Goal: Contribute content: Contribute content

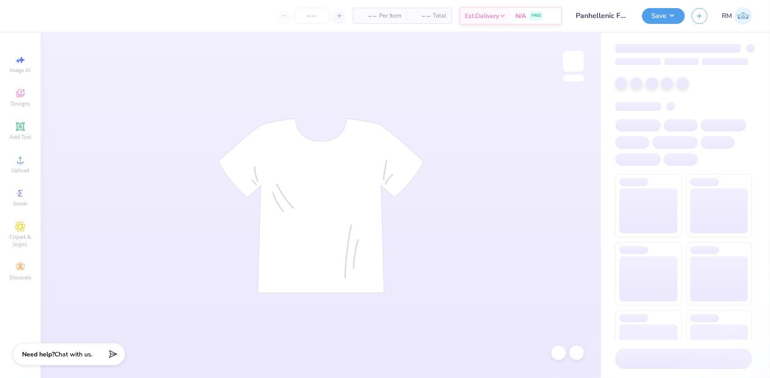
type input "Panhellenic Fall 2025 Design 2"
type input "12"
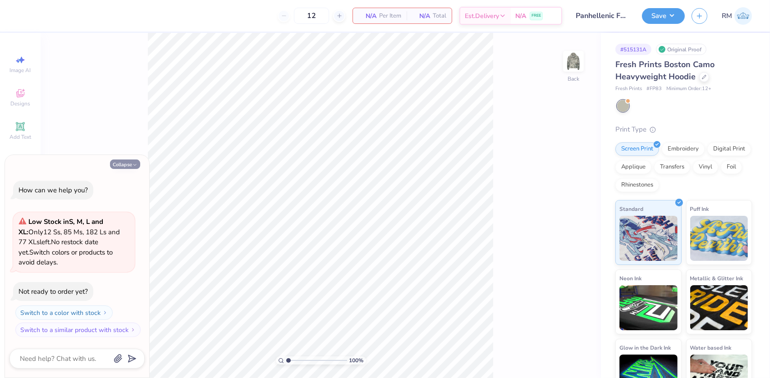
click at [126, 167] on button "Collapse" at bounding box center [125, 164] width 30 height 9
type textarea "x"
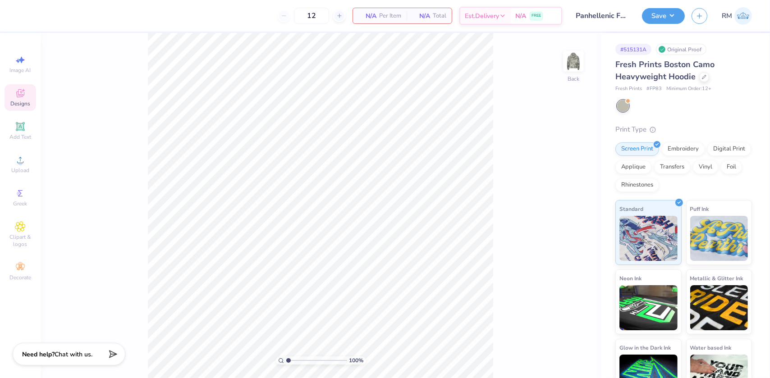
click at [21, 89] on icon at bounding box center [20, 93] width 11 height 11
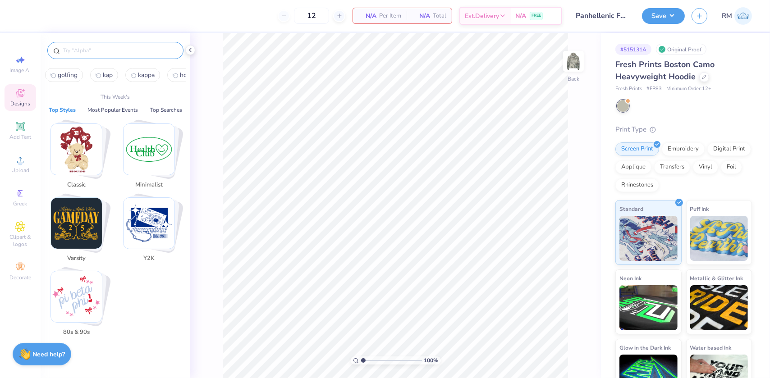
click at [98, 52] on input "text" at bounding box center [119, 50] width 115 height 9
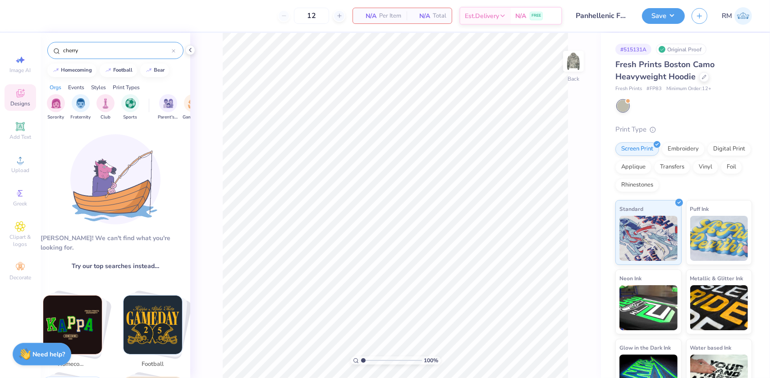
click at [97, 49] on input "cherry" at bounding box center [117, 50] width 110 height 9
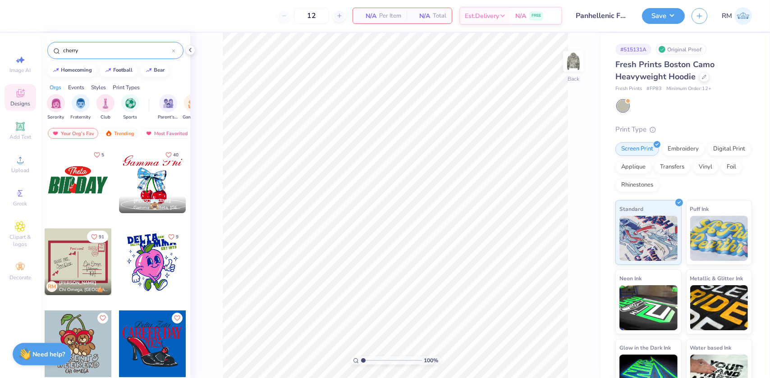
click at [97, 49] on input "cherry" at bounding box center [117, 50] width 110 height 9
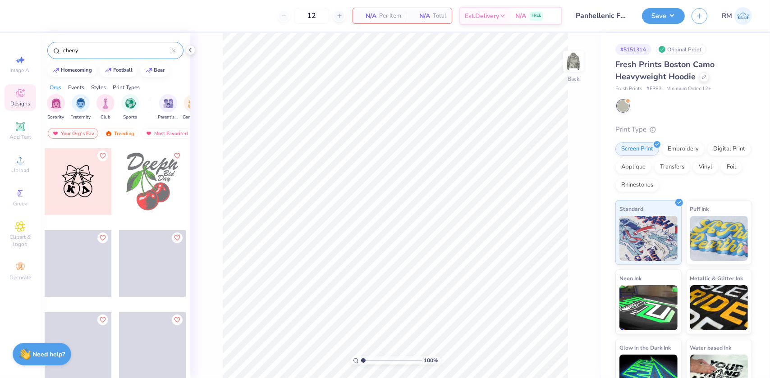
scroll to position [574, 0]
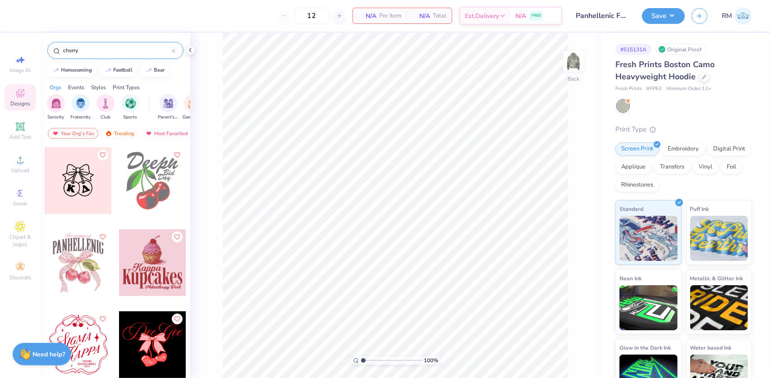
type input "cherry"
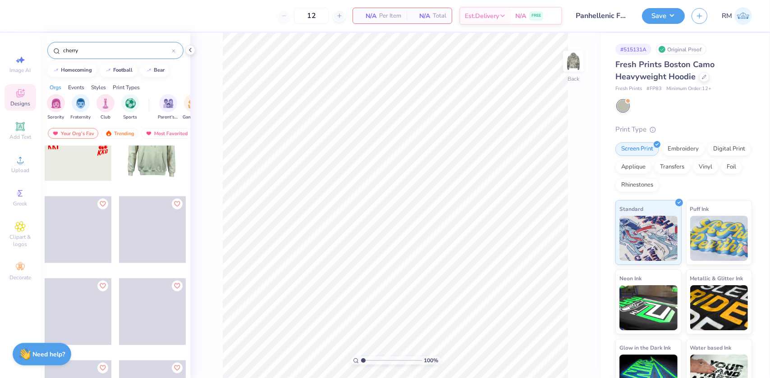
scroll to position [2173, 0]
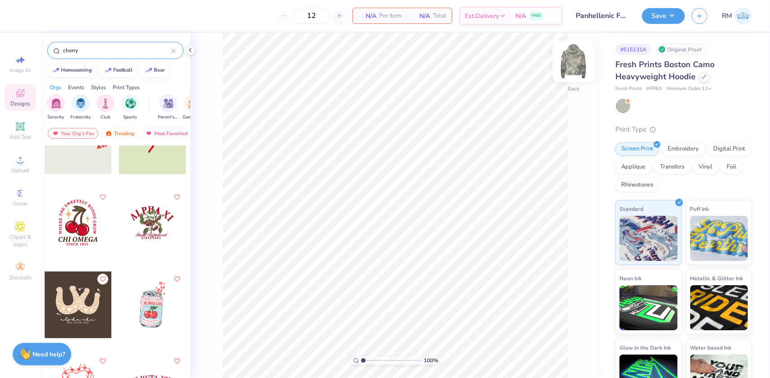
click at [572, 65] on img at bounding box center [574, 61] width 36 height 36
click at [28, 169] on span "Upload" at bounding box center [20, 170] width 18 height 7
click at [24, 179] on div "Image AI Designs Add Text Upload Greek Clipart & logos Decorate" at bounding box center [21, 168] width 32 height 234
click at [23, 172] on span "Upload" at bounding box center [20, 170] width 18 height 7
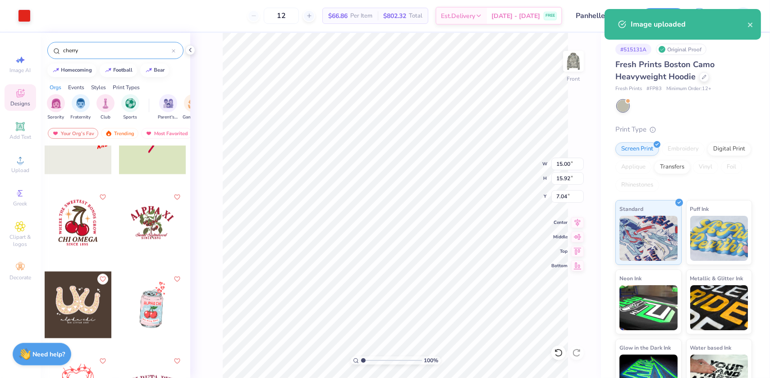
type input "1"
type input "14.47"
type input "15.36"
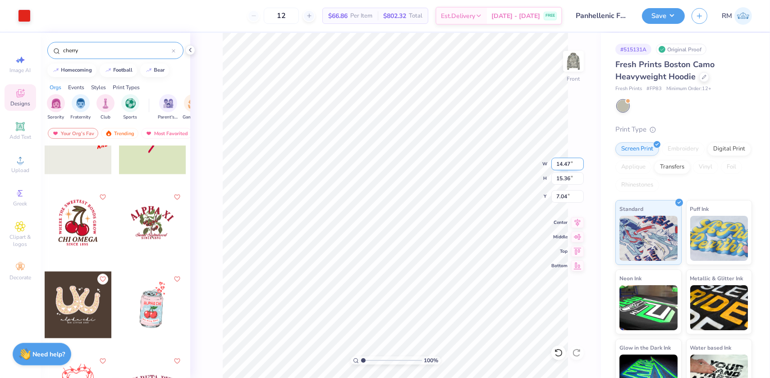
click at [561, 164] on input "14.47" at bounding box center [567, 164] width 32 height 13
type input "12"
type input "1"
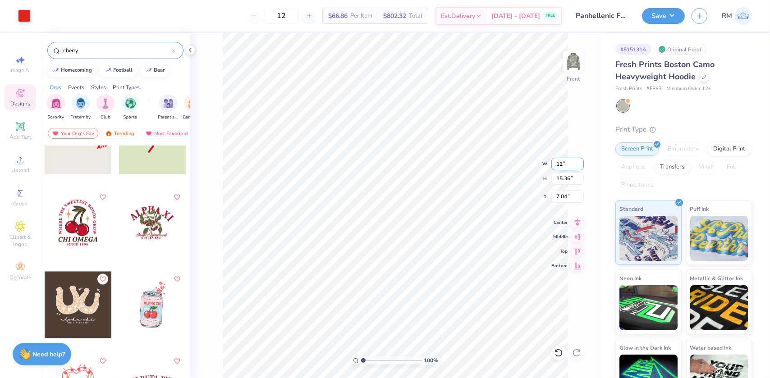
type input "12.00"
type input "12.74"
type input "8.35"
drag, startPoint x: 565, startPoint y: 164, endPoint x: 582, endPoint y: 166, distance: 16.8
click at [582, 166] on input "12.00" at bounding box center [567, 164] width 32 height 13
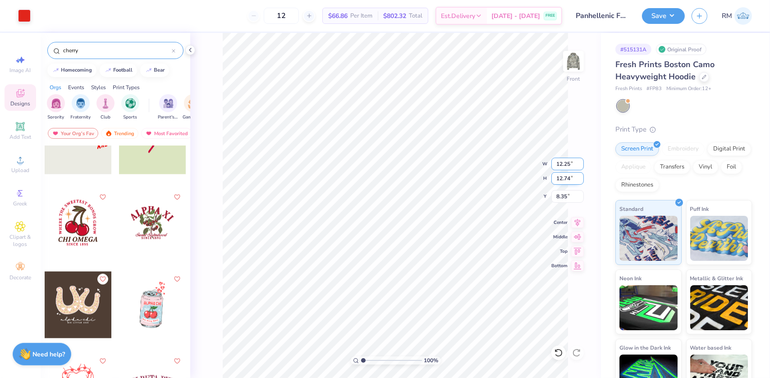
type input "12.25"
type input "1"
type input "13.00"
type input "8.22"
click at [578, 221] on icon at bounding box center [577, 221] width 13 height 11
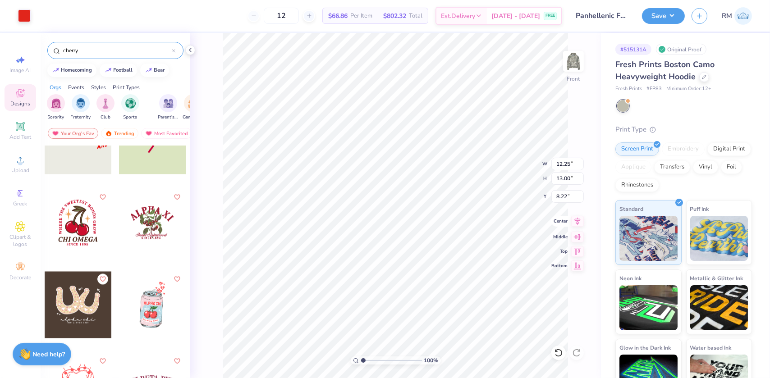
type input "1"
click at [562, 195] on input "8.22" at bounding box center [567, 196] width 32 height 13
type input "6.00"
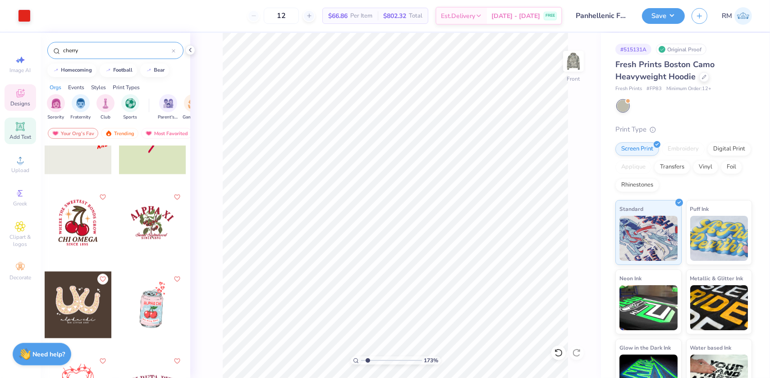
click at [21, 124] on icon at bounding box center [20, 126] width 9 height 9
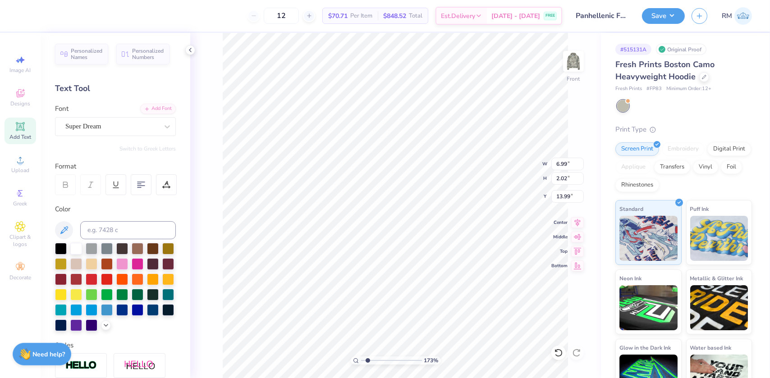
scroll to position [6, 1]
type input "1.72586339283831"
type textarea "P"
type input "1.72586339283831"
type textarea "Phi"
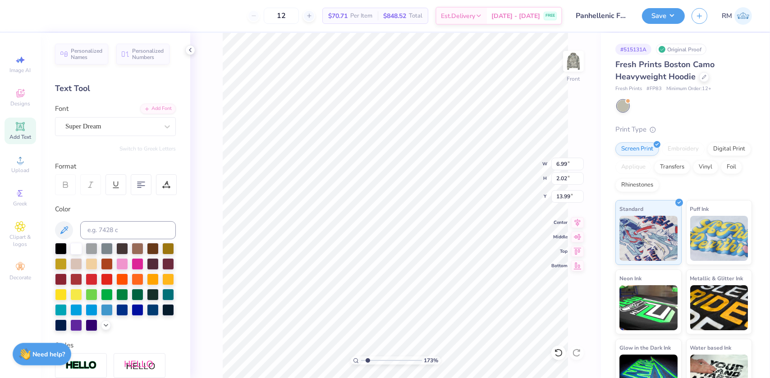
type input "1.72586339283831"
type textarea "Phil"
type input "1.72586339283831"
type textarea "Phila"
type input "1.72586339283831"
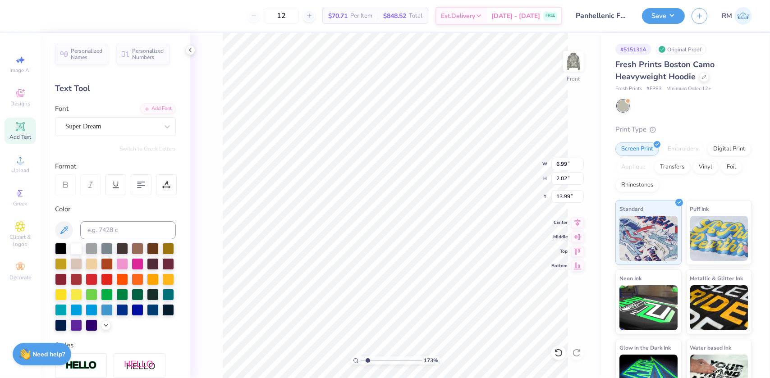
type textarea "Philad"
type input "1.72586339283831"
type textarea "Philade"
type input "1.72586339283831"
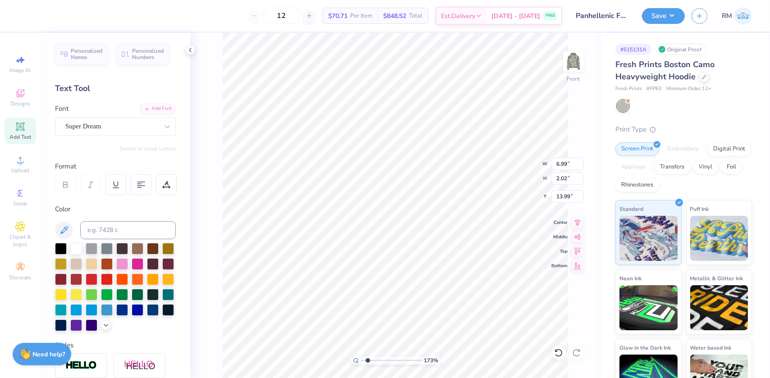
type textarea "Philadel"
type input "1.72586339283831"
type textarea "Philadelp"
type input "1.72586339283831"
type textarea "Philadel"
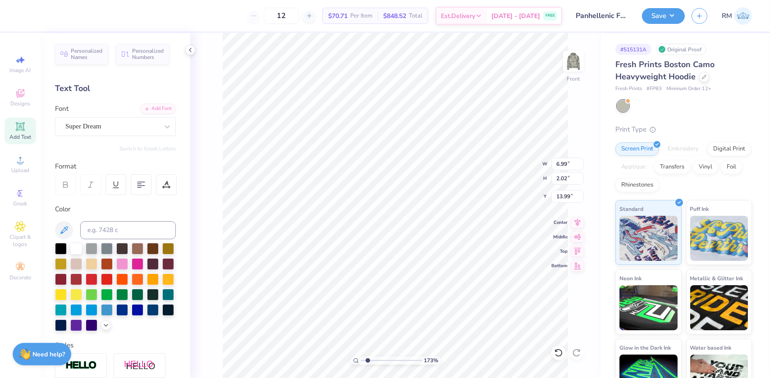
type input "1.72586339283831"
type input "10.51"
type input "2.03"
type input "13.98"
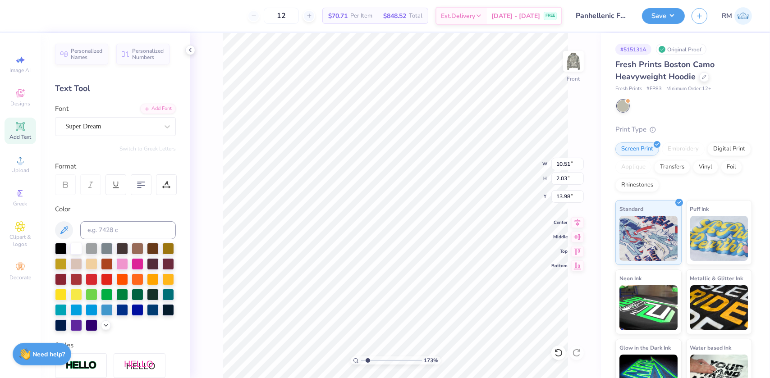
type input "1.72586339283831"
type textarea "[GEOGRAPHIC_DATA]"
click at [66, 230] on icon at bounding box center [64, 230] width 8 height 8
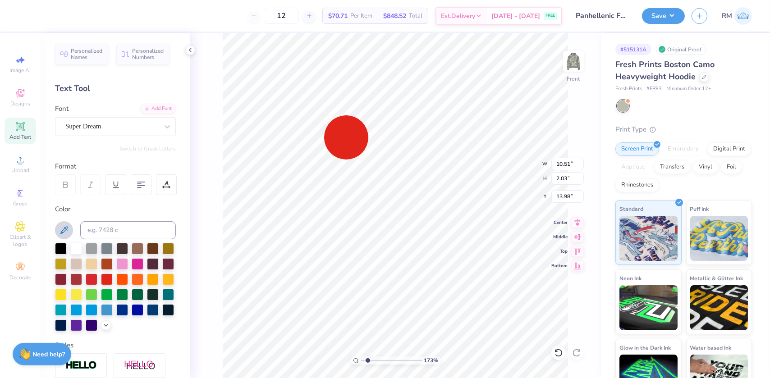
type input "1.72586339283831"
type input "16.02"
type input "2.68"
type input "13.66"
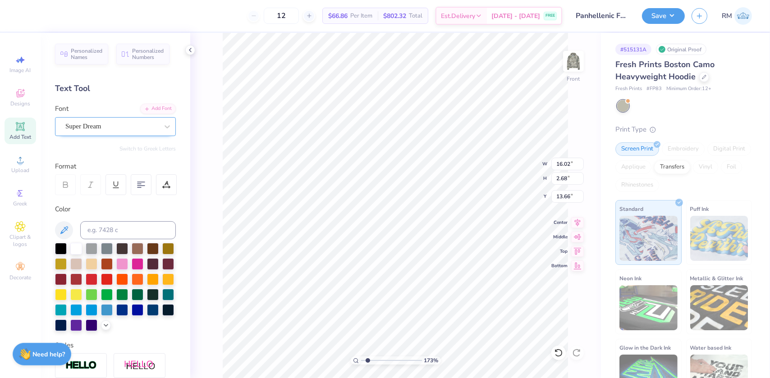
click at [101, 129] on div "Super Dream" at bounding box center [111, 126] width 95 height 14
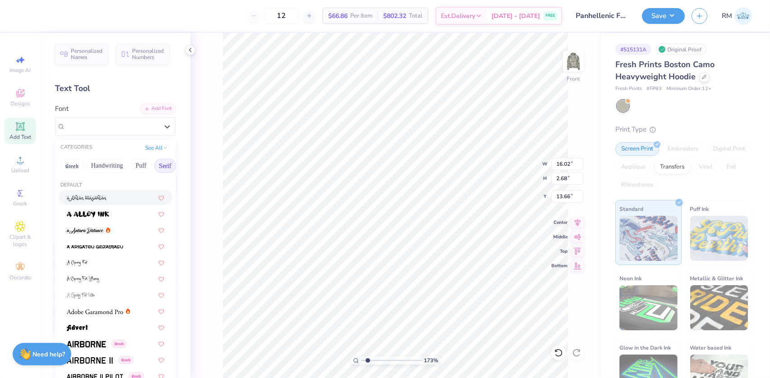
click at [159, 171] on button "Serif" at bounding box center [165, 166] width 22 height 14
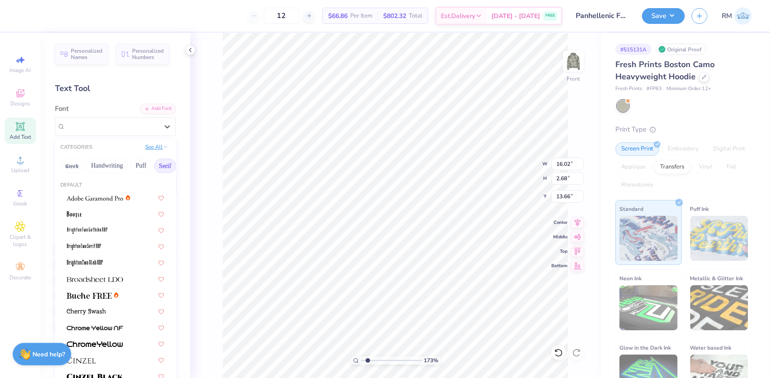
click at [155, 148] on button "See All" at bounding box center [156, 146] width 28 height 9
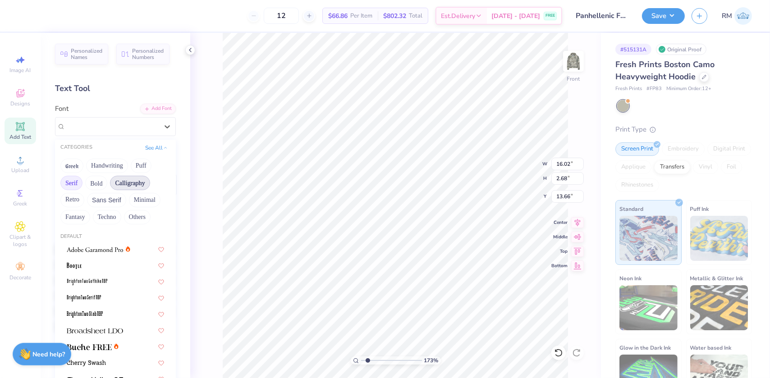
click at [135, 182] on button "Calligraphy" at bounding box center [130, 183] width 40 height 14
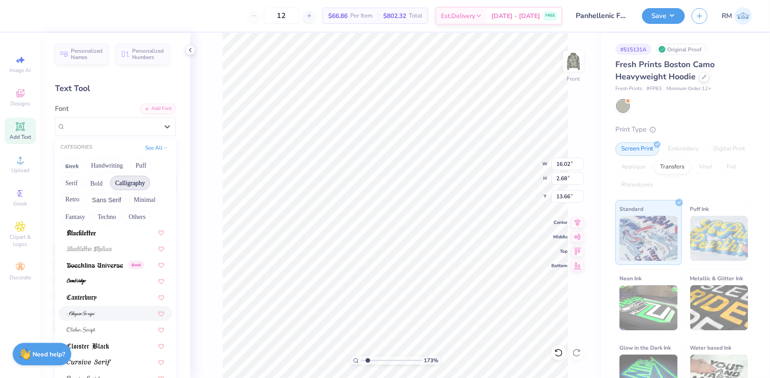
scroll to position [205, 0]
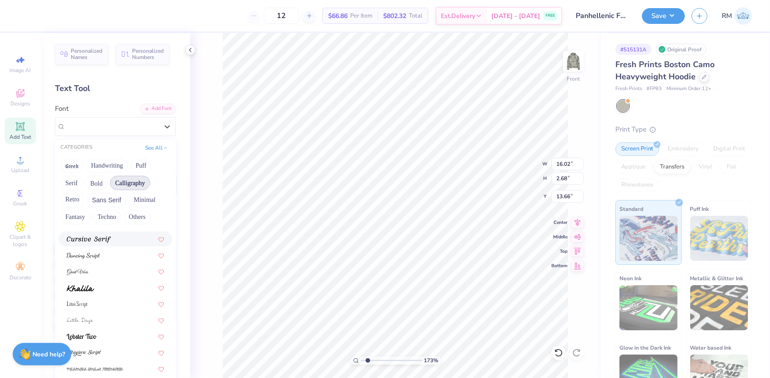
click at [95, 239] on img at bounding box center [89, 240] width 44 height 6
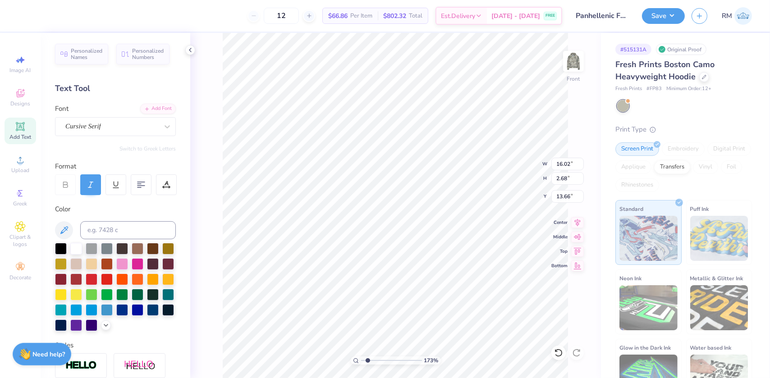
type input "1.72586339283831"
type input "17.41"
type input "2.65"
type input "13.68"
click at [163, 123] on icon at bounding box center [167, 126] width 9 height 9
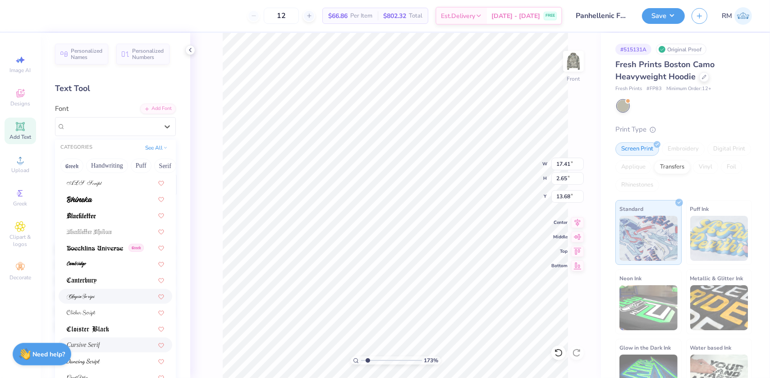
scroll to position [123, 0]
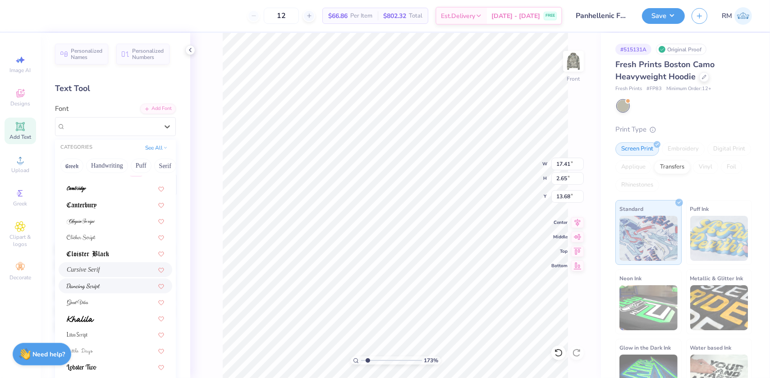
click at [100, 286] on div at bounding box center [115, 285] width 97 height 9
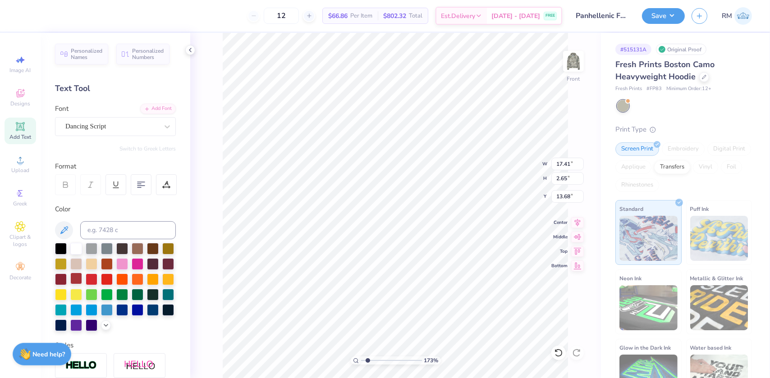
type input "1.72586339283831"
type input "12.65"
type input "2.80"
type input "13.60"
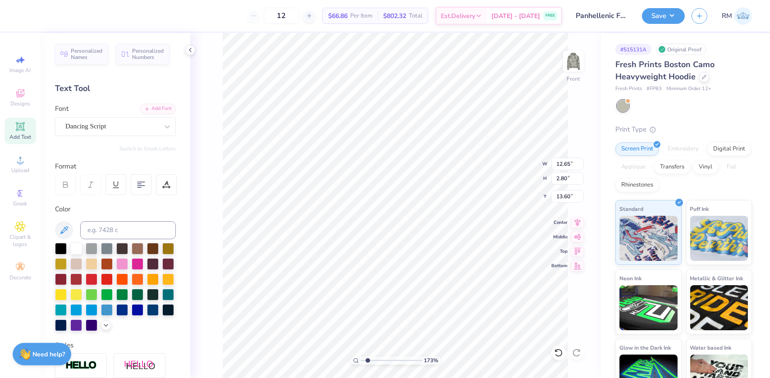
type input "1.72586339283831"
type input "6.60"
type input "1.72586339283831"
type input "18.30"
type input "1.72586339283831"
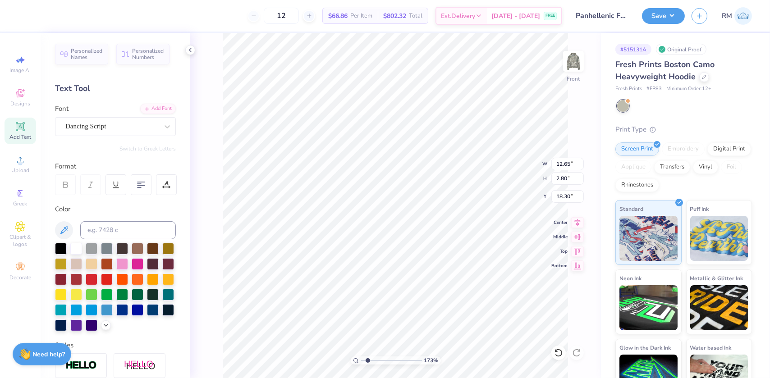
type input "12.25"
type input "13.00"
type input "6.00"
type input "1.72586339283831"
type input "12.65"
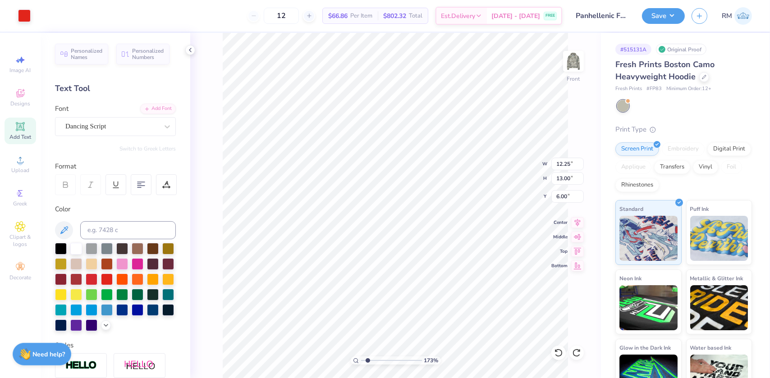
type input "2.80"
type input "6.60"
type input "1.72586339283831"
type input "6.12"
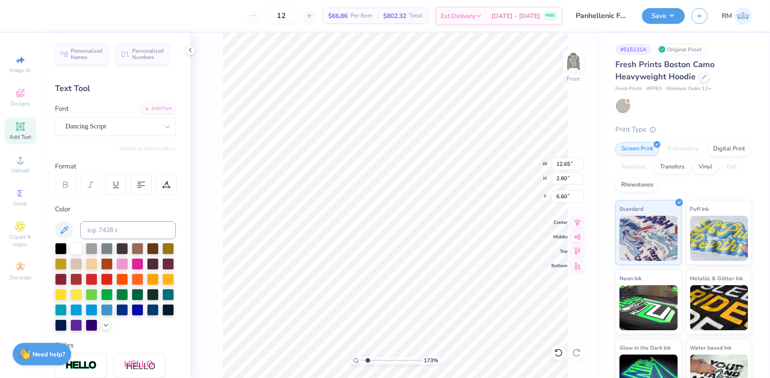
type input "1.35"
type input "8.04"
type input "1.72586339283831"
type input "11.83"
type input "1.72586339283831"
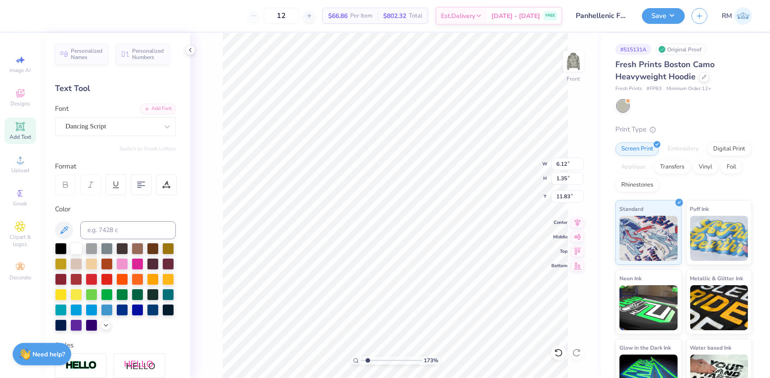
type input "6.80"
type input "1.50"
type input "11.68"
type input "1.72586339283831"
type input "13.19"
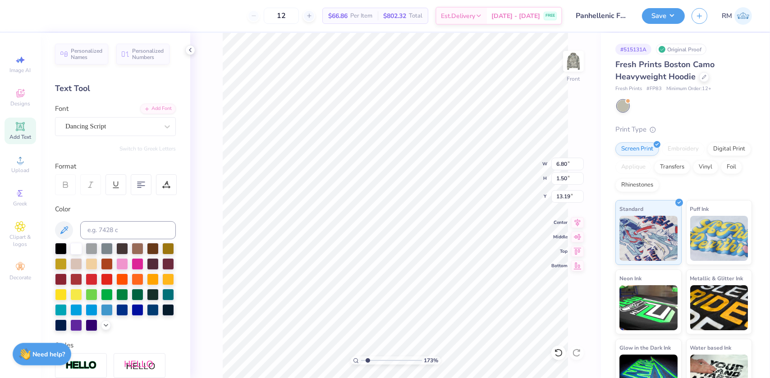
type input "1.72586339283831"
type input "13.03"
drag, startPoint x: 365, startPoint y: 358, endPoint x: 357, endPoint y: 359, distance: 8.6
type input "1"
click at [361, 359] on input "range" at bounding box center [391, 361] width 61 height 8
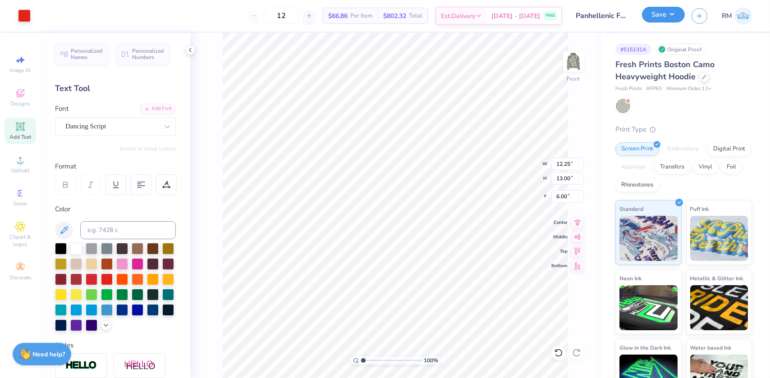
click at [669, 17] on button "Save" at bounding box center [663, 15] width 43 height 16
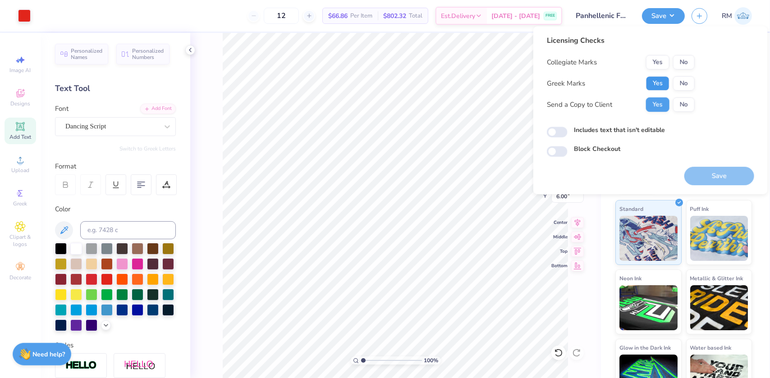
click at [658, 77] on button "Yes" at bounding box center [657, 83] width 23 height 14
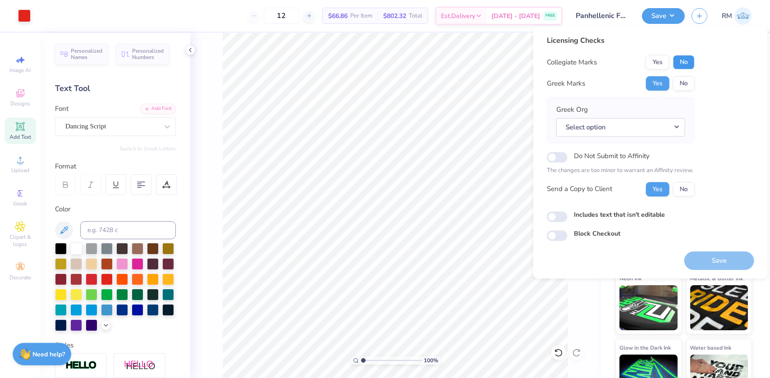
click at [682, 63] on button "No" at bounding box center [684, 62] width 22 height 14
click at [596, 121] on button "Select option" at bounding box center [620, 127] width 129 height 18
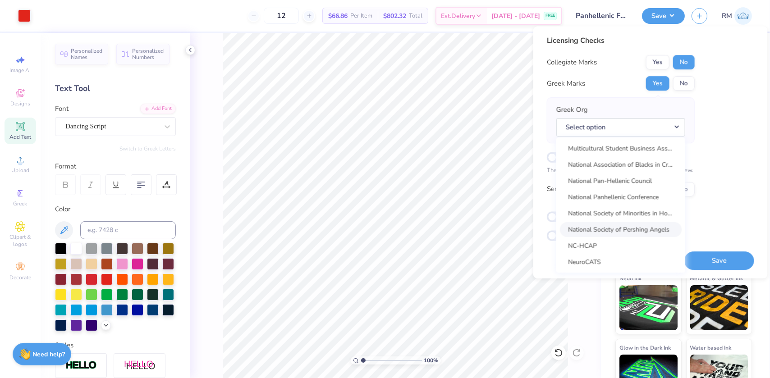
scroll to position [4201, 0]
click at [622, 199] on link "National Panhellenic Conference" at bounding box center [621, 200] width 122 height 15
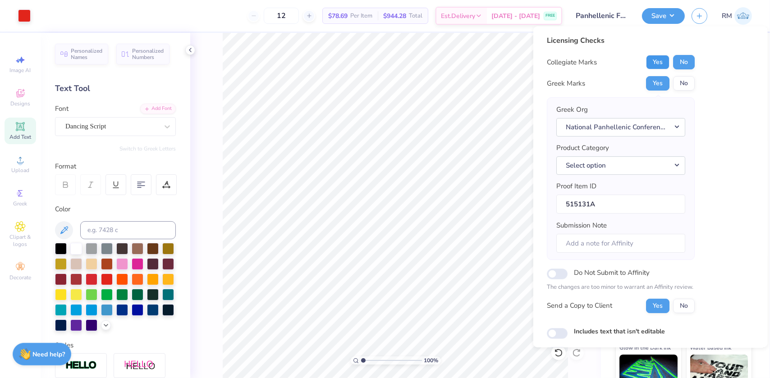
click at [663, 60] on button "Yes" at bounding box center [657, 62] width 23 height 14
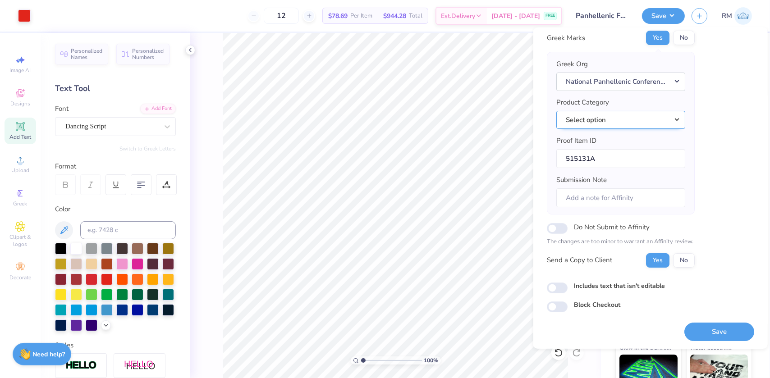
scroll to position [0, 0]
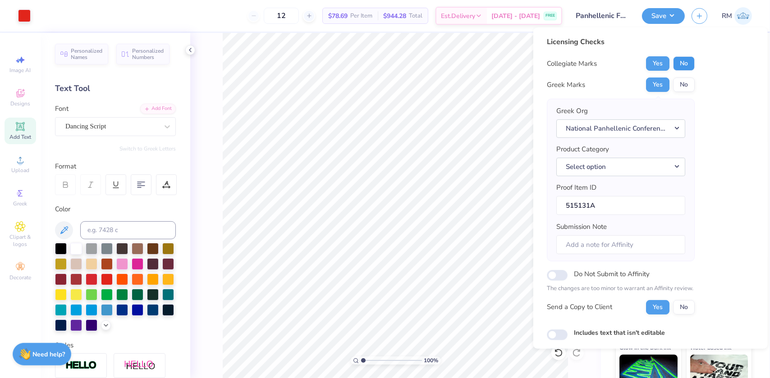
click at [674, 63] on button "No" at bounding box center [684, 63] width 22 height 14
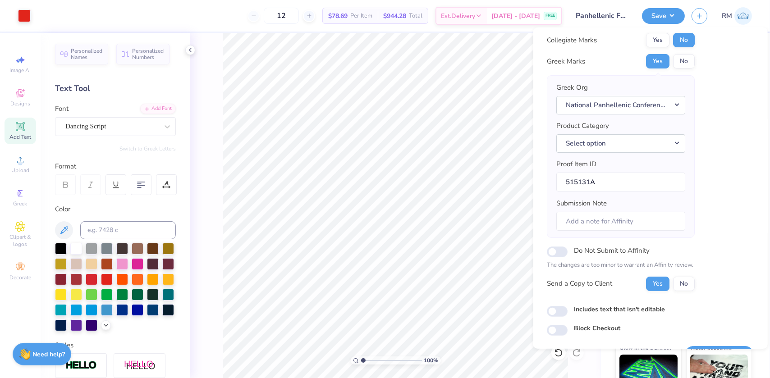
scroll to position [47, 0]
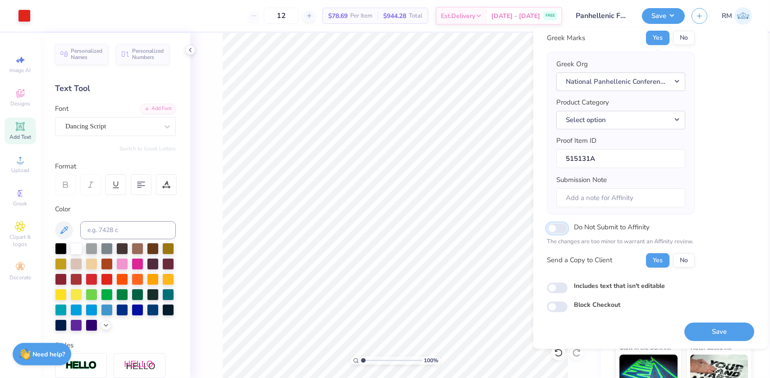
click at [559, 227] on input "Do Not Submit to Affinity" at bounding box center [557, 228] width 21 height 11
checkbox input "true"
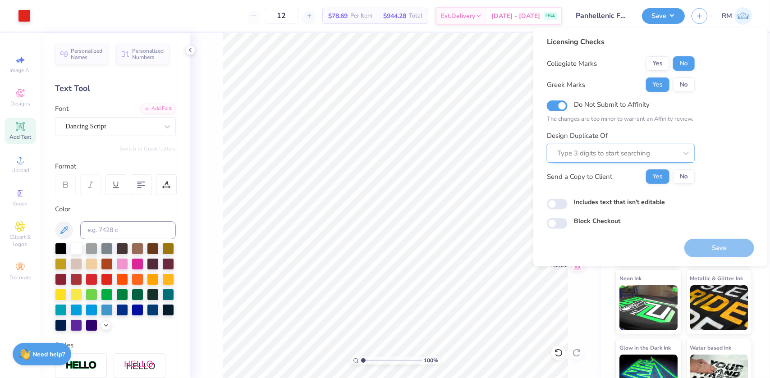
click at [592, 161] on div "Type 3 digits to start searching" at bounding box center [621, 153] width 148 height 19
paste input "513653"
click at [587, 174] on div "513653A" at bounding box center [621, 177] width 141 height 15
type input "513653"
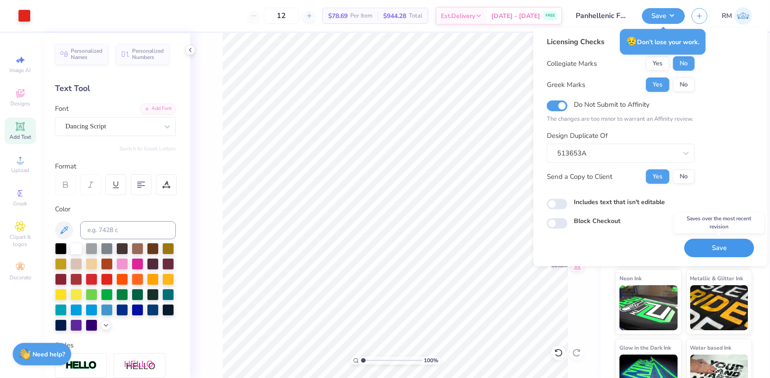
click at [713, 244] on button "Save" at bounding box center [719, 248] width 70 height 18
